Goal: Task Accomplishment & Management: Use online tool/utility

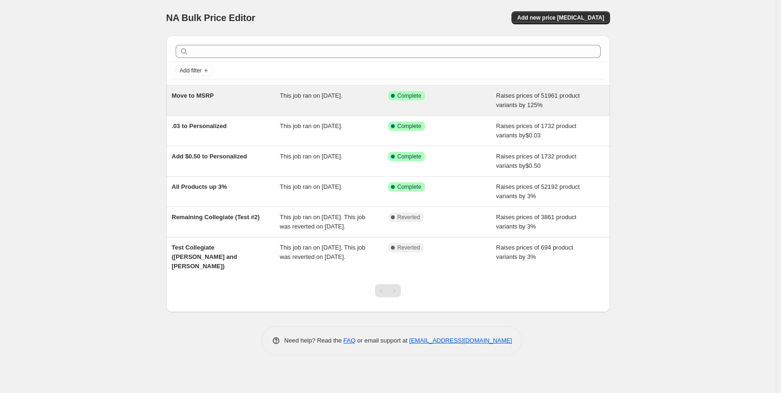
click at [183, 97] on span "Move to MSRP" at bounding box center [193, 95] width 42 height 7
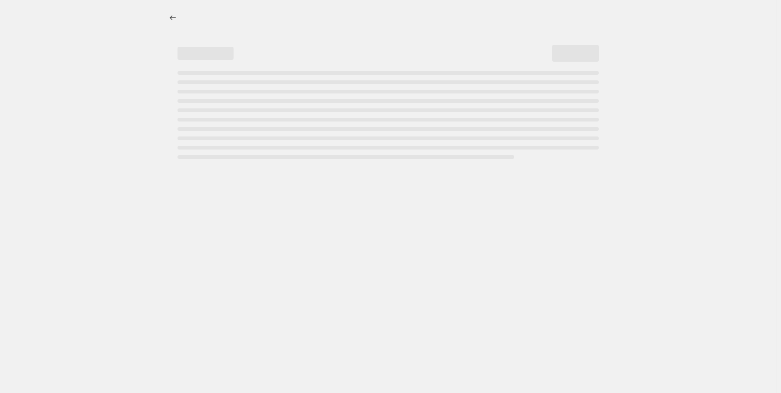
select select "percentage"
select select "no_change"
select select "vendor"
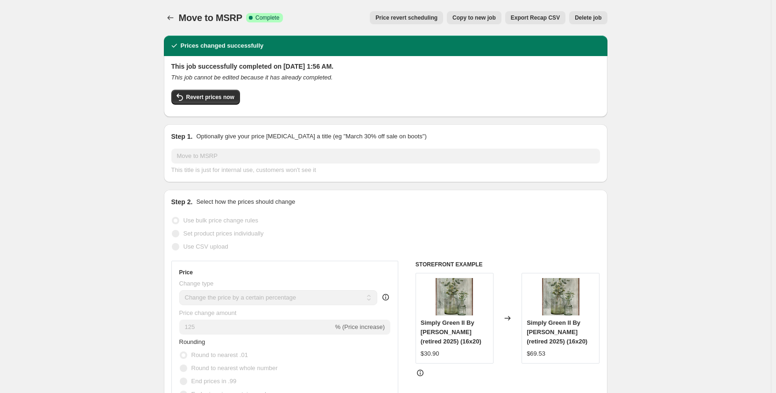
click at [483, 18] on span "Copy to new job" at bounding box center [473, 17] width 43 height 7
select select "percentage"
select select "no_change"
select select "vendor"
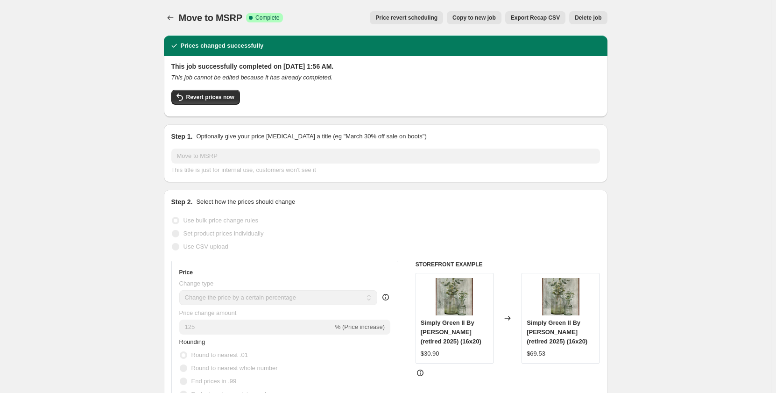
select select "vendor"
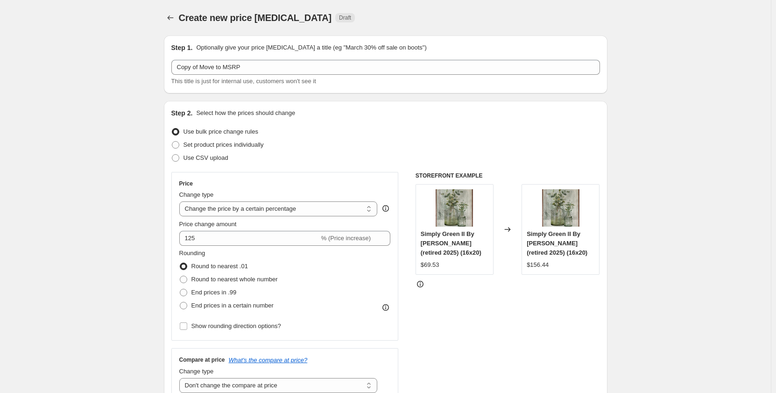
scroll to position [47, 0]
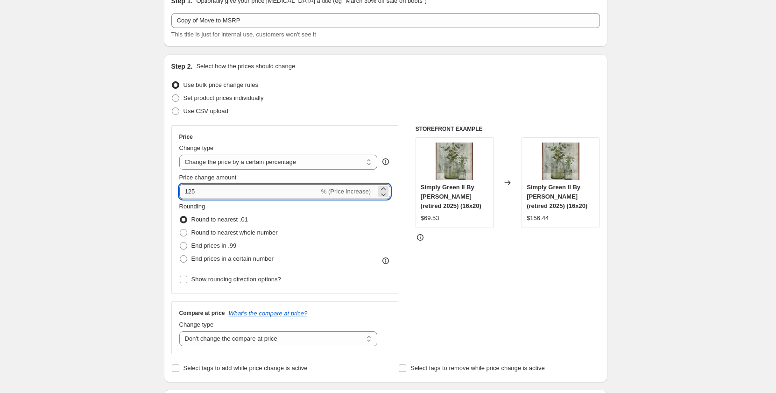
click at [239, 188] on input "125" at bounding box center [249, 191] width 140 height 15
drag, startPoint x: 215, startPoint y: 192, endPoint x: 185, endPoint y: 192, distance: 29.9
click at [185, 192] on input "125" at bounding box center [249, 191] width 140 height 15
type input "-1.24"
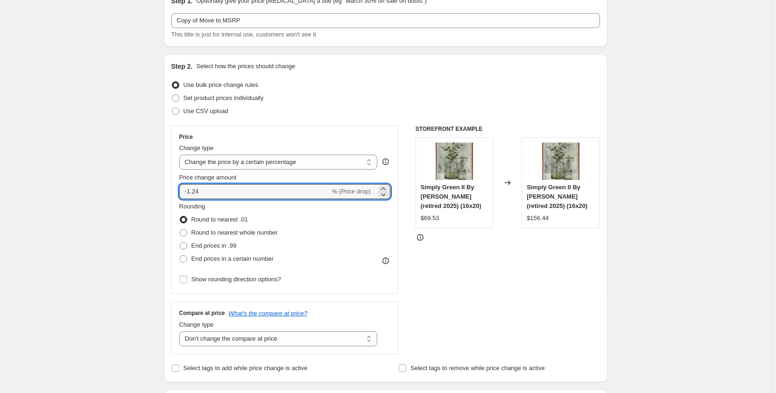
click at [468, 252] on div "STOREFRONT EXAMPLE Simply Green II By Carol Robinson (retired 2025) (16x20) $69…" at bounding box center [508, 239] width 184 height 229
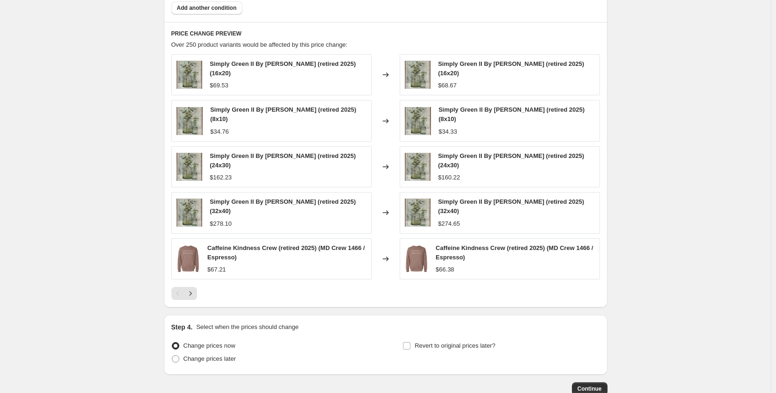
scroll to position [607, 0]
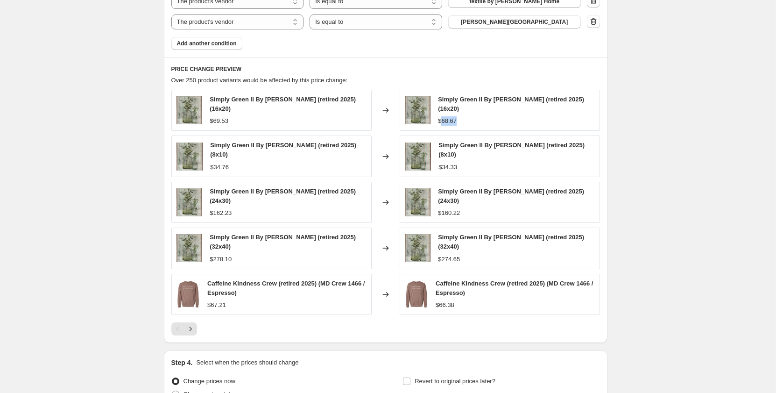
drag, startPoint x: 458, startPoint y: 122, endPoint x: 444, endPoint y: 122, distance: 14.0
click at [444, 122] on span "$68.67" at bounding box center [447, 120] width 19 height 7
copy span "68.67"
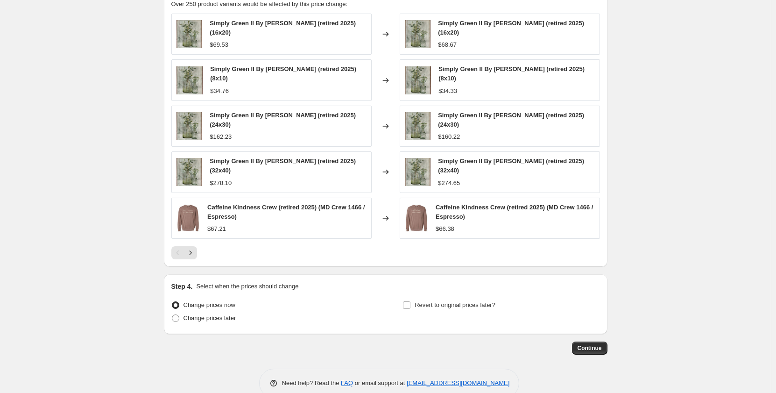
scroll to position [702, 0]
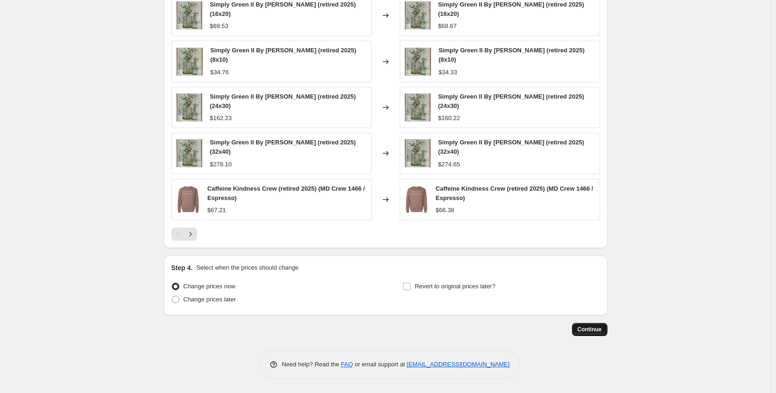
click at [602, 331] on span "Continue" at bounding box center [590, 328] width 24 height 7
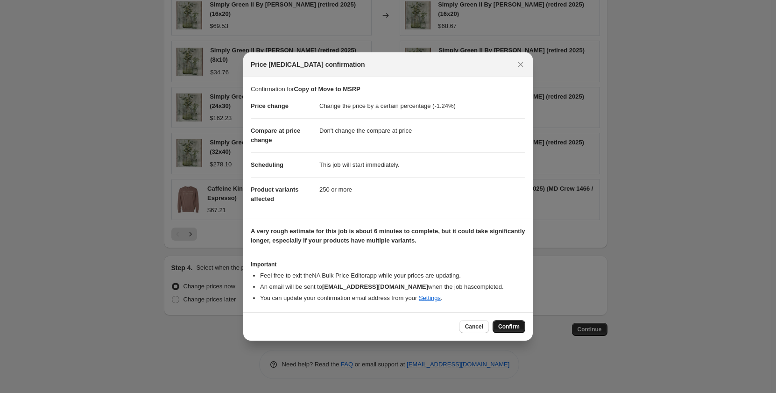
click at [510, 325] on span "Confirm" at bounding box center [508, 326] width 21 height 7
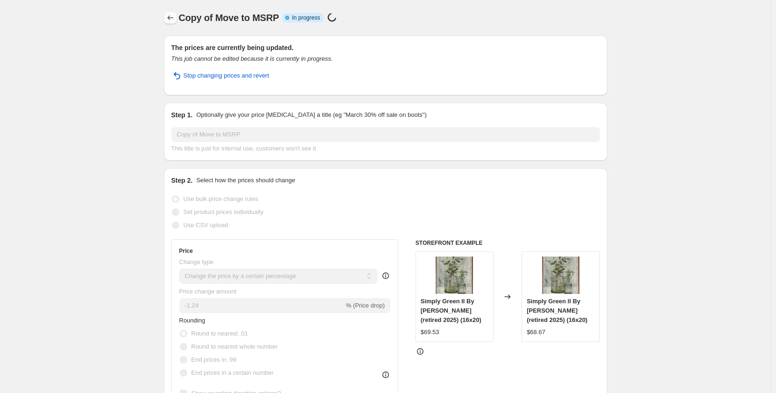
click at [170, 18] on icon "Price change jobs" at bounding box center [170, 17] width 6 height 5
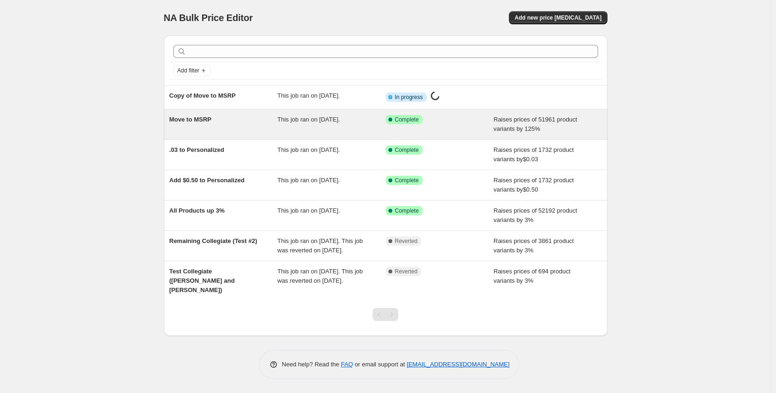
click at [217, 127] on div "Move to MSRP" at bounding box center [223, 124] width 108 height 19
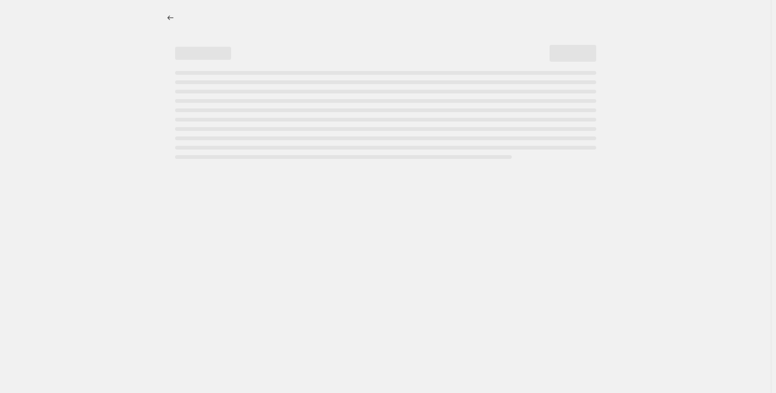
select select "percentage"
select select "no_change"
select select "vendor"
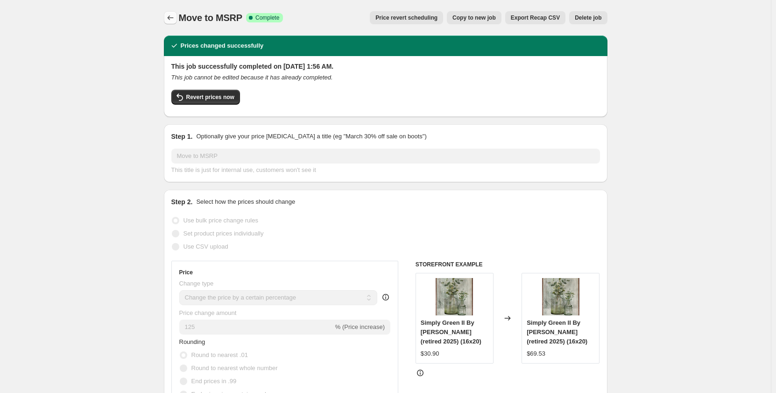
click at [171, 19] on icon "Price change jobs" at bounding box center [170, 17] width 6 height 5
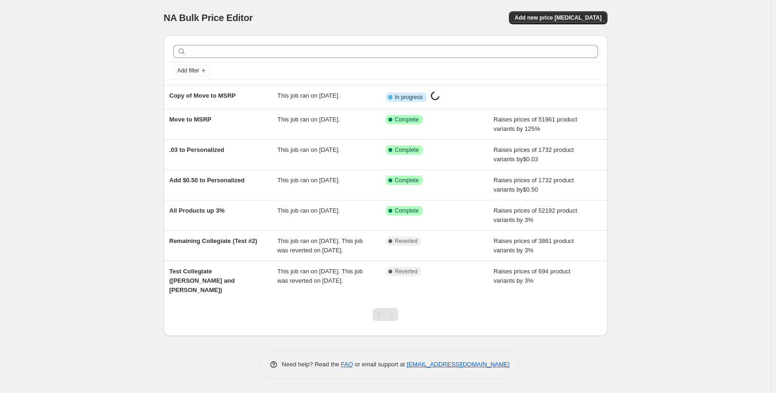
click at [95, 99] on div "NA Bulk Price Editor. This page is ready NA Bulk Price Editor Add new price cha…" at bounding box center [385, 196] width 771 height 393
click at [111, 97] on div "NA Bulk Price Editor. This page is ready NA Bulk Price Editor Add new price cha…" at bounding box center [385, 196] width 771 height 393
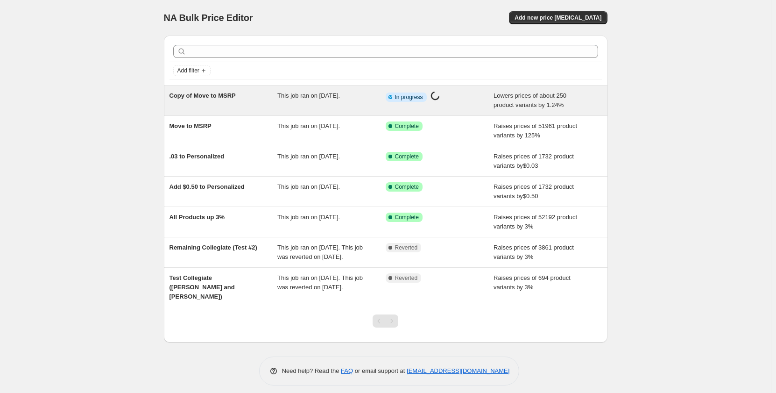
click at [193, 94] on span "Copy of Move to MSRP" at bounding box center [202, 95] width 66 height 7
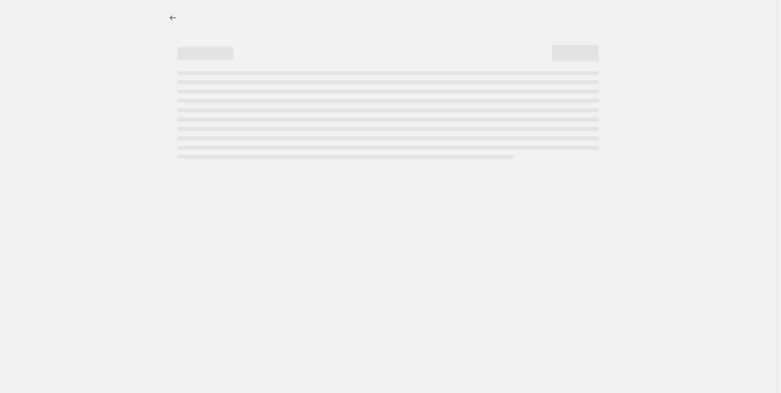
select select "percentage"
select select "no_change"
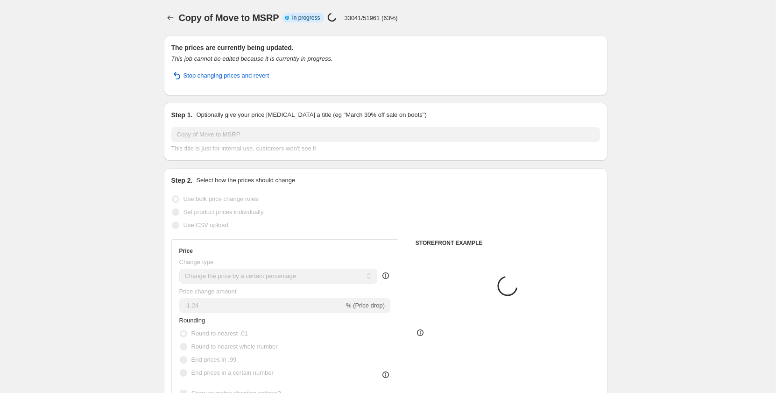
select select "vendor"
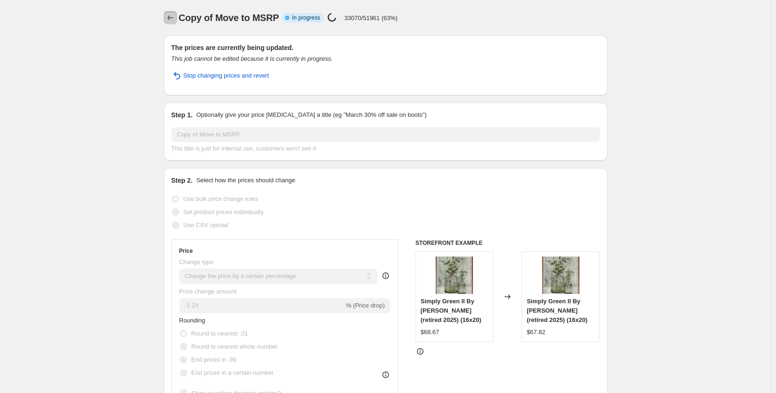
click at [171, 17] on icon "Price change jobs" at bounding box center [170, 17] width 9 height 9
